Goal: Find contact information: Find contact information

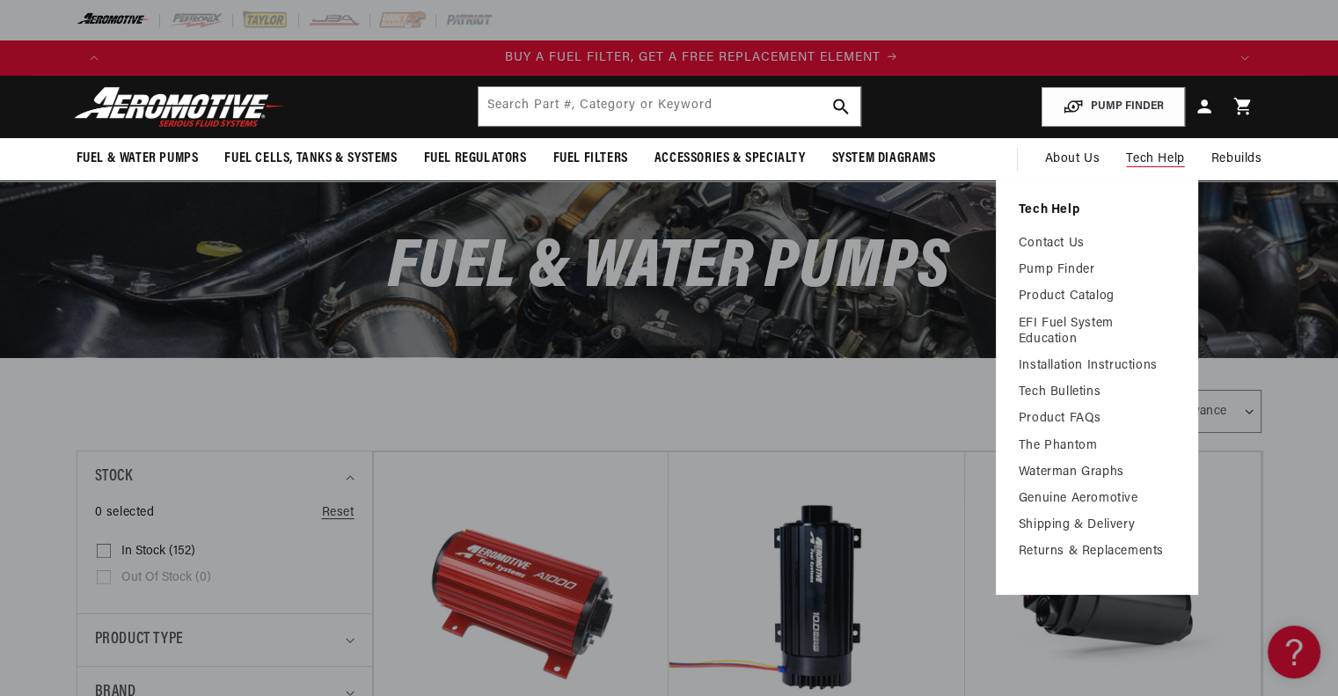
scroll to position [0, 1115]
click at [1072, 237] on link "Contact Us" at bounding box center [1097, 244] width 157 height 16
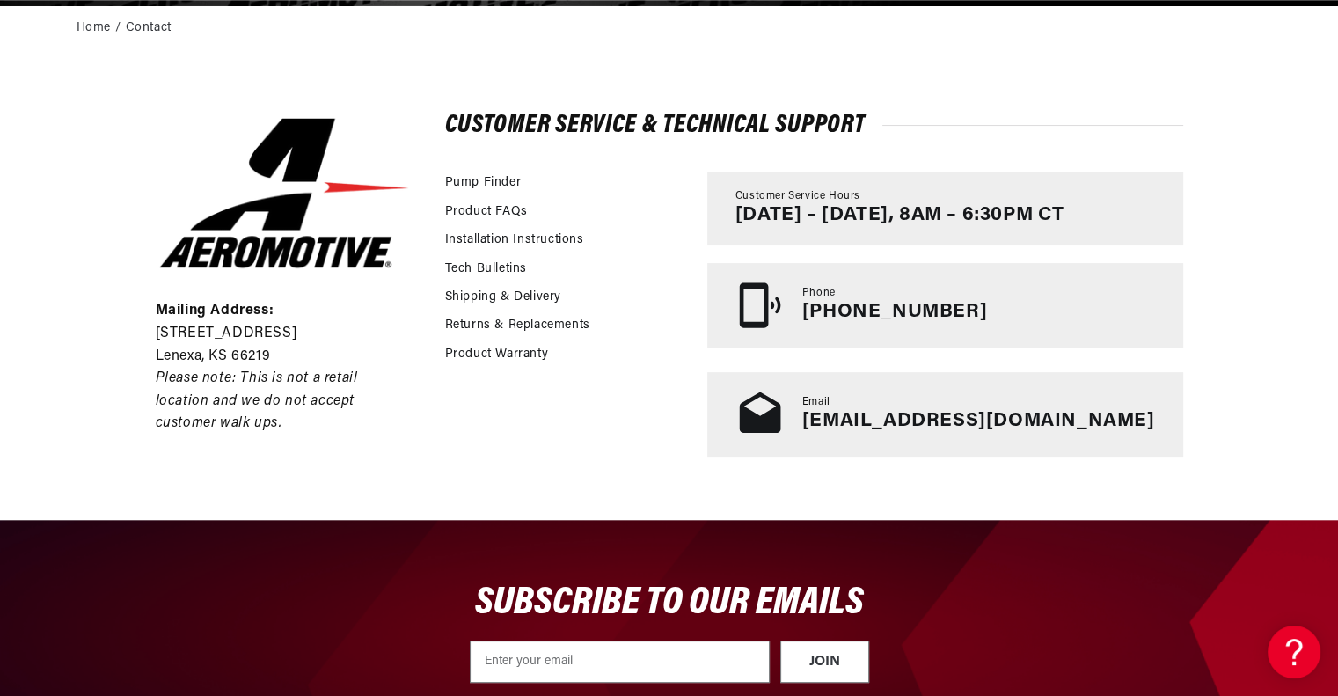
scroll to position [0, 1115]
click at [1140, 48] on main "CONTACt us Home Contact Mailing Address: 10955 Mill Creek Road Lenexa, KS 66219…" at bounding box center [669, 174] width 1338 height 691
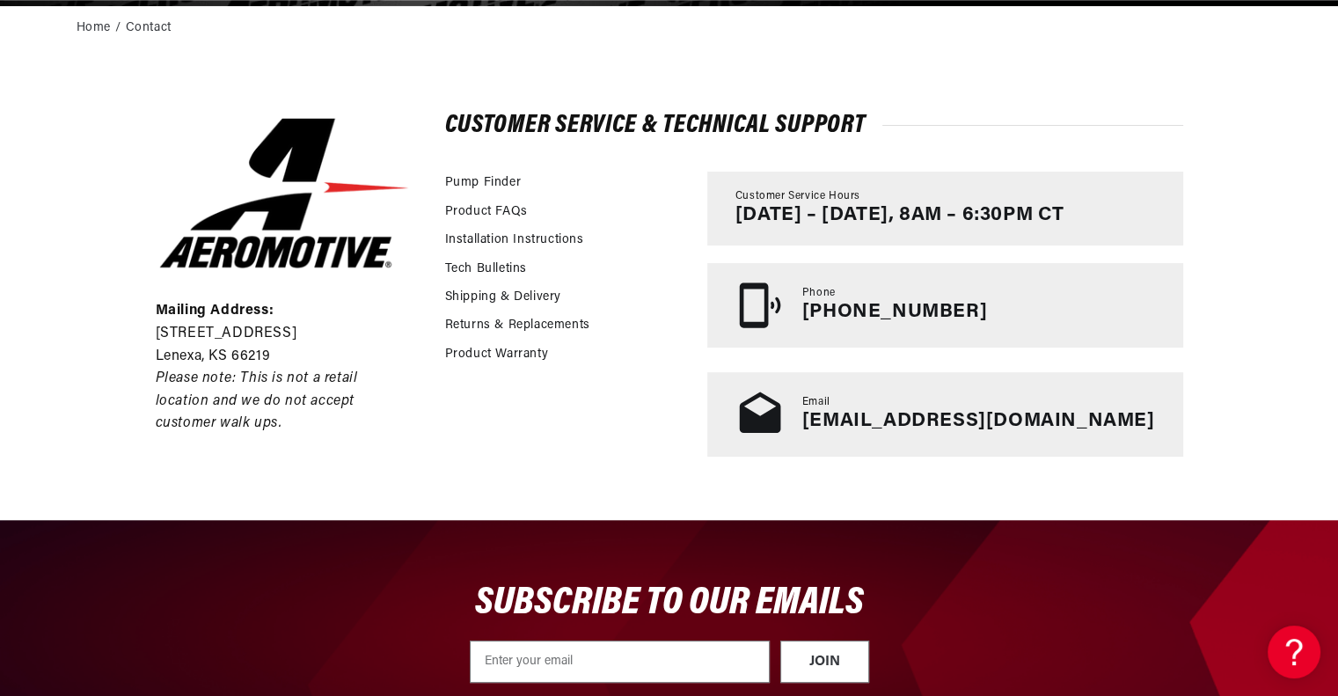
click at [1140, 48] on main "CONTACt us Home Contact Mailing Address: 10955 Mill Creek Road Lenexa, KS 66219…" at bounding box center [669, 174] width 1338 height 691
click at [1137, 45] on main "CONTACt us Home Contact Mailing Address: 10955 Mill Creek Road Lenexa, KS 66219…" at bounding box center [669, 174] width 1338 height 691
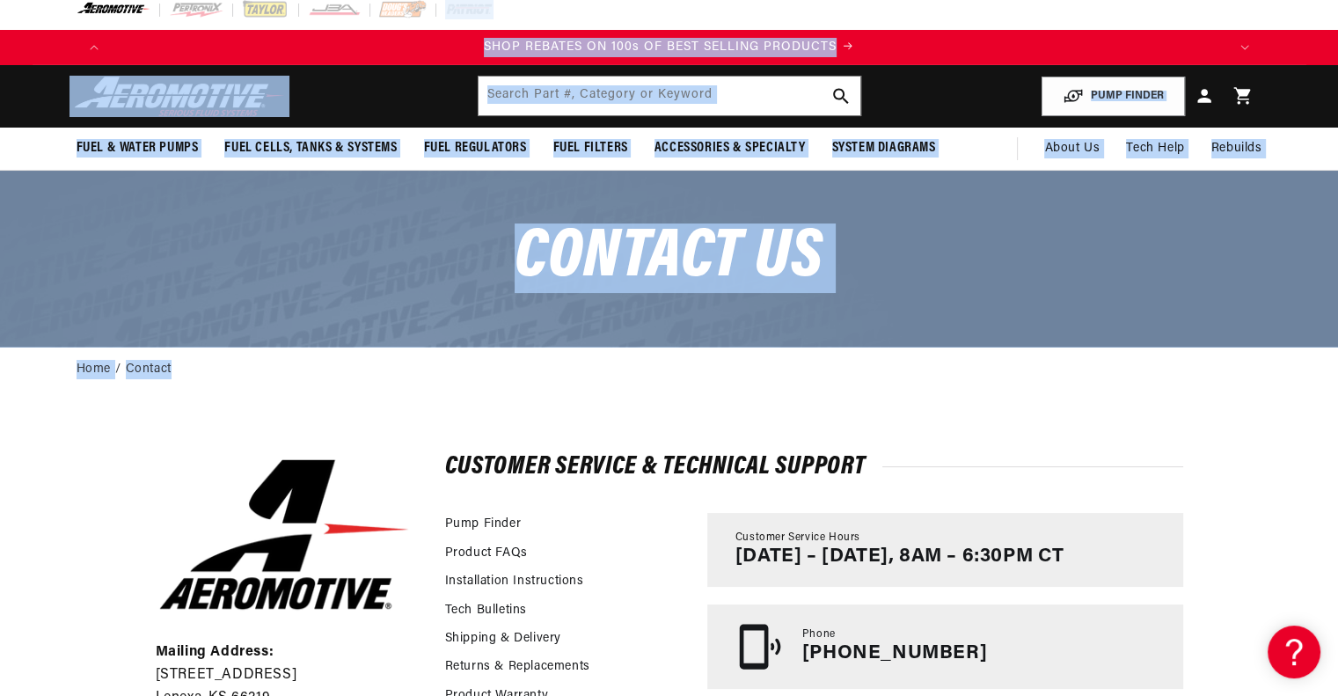
scroll to position [0, 0]
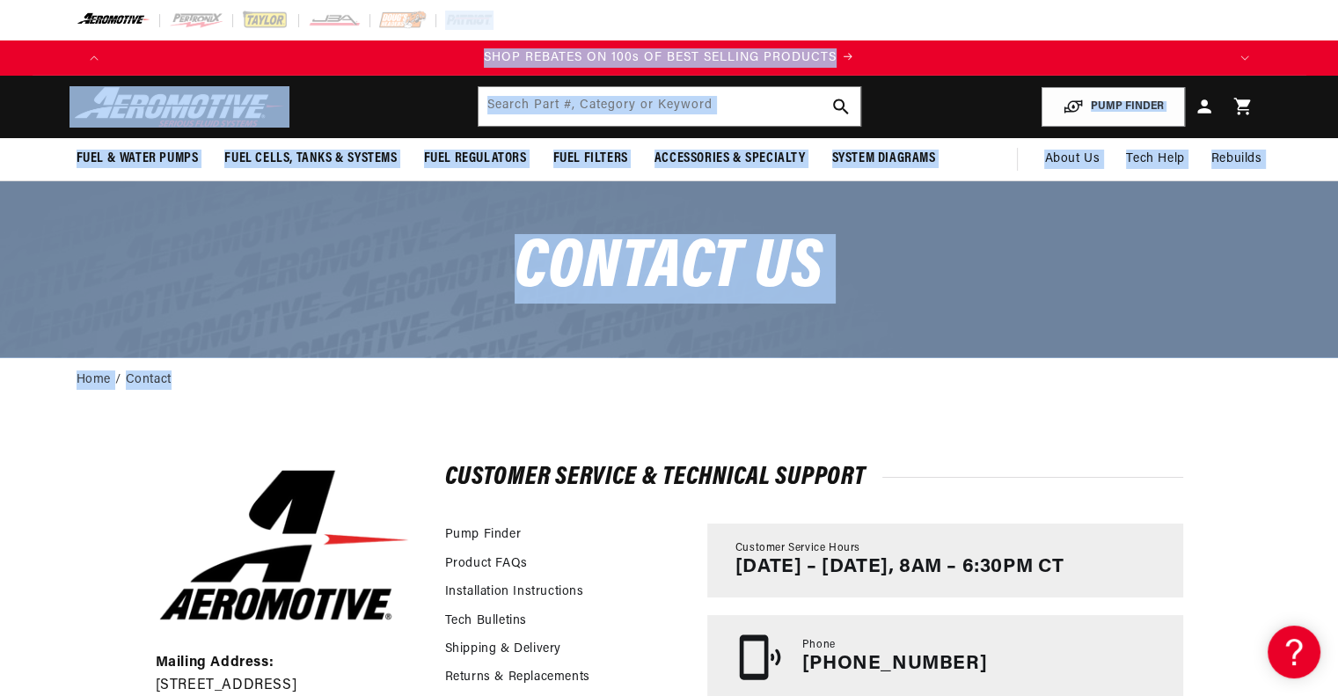
drag, startPoint x: 1141, startPoint y: 38, endPoint x: 915, endPoint y: -38, distance: 238.4
click at [915, 0] on html "Skip to content Your cart Your cart is empty Loading... You may also like Subto…" at bounding box center [669, 348] width 1338 height 696
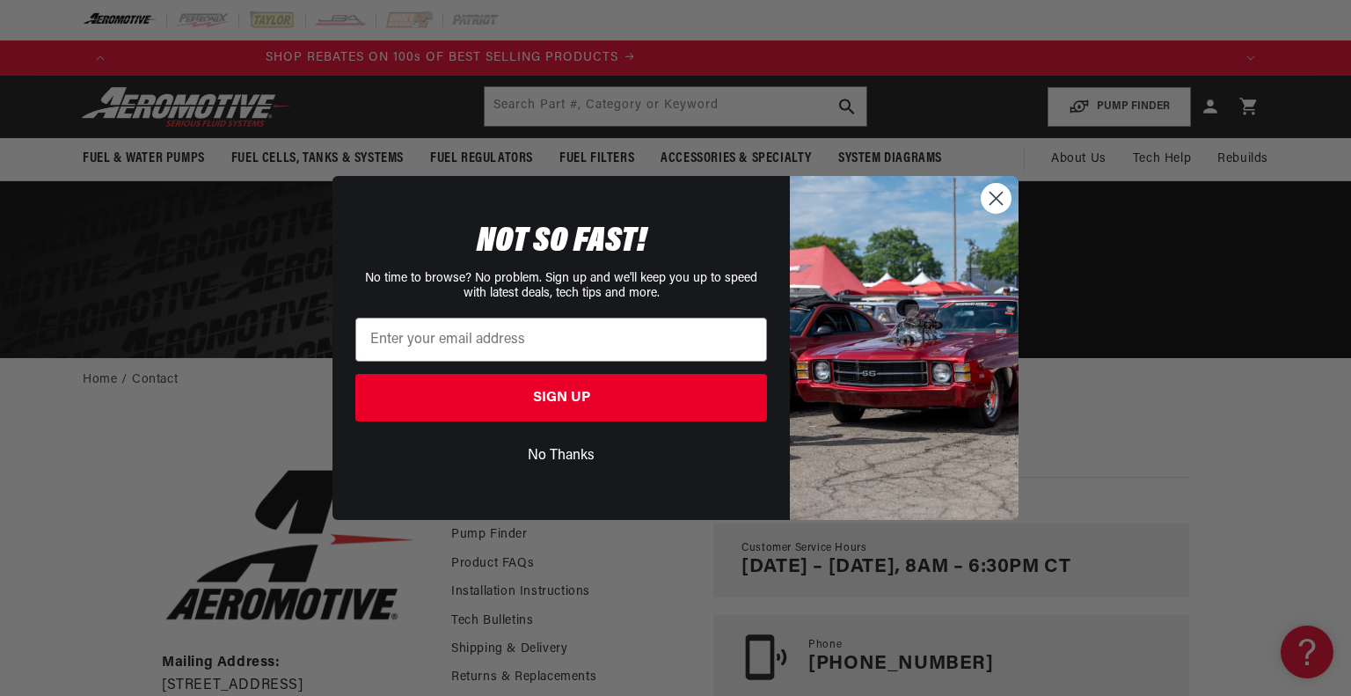
scroll to position [0, 668]
